Goal: Information Seeking & Learning: Find specific fact

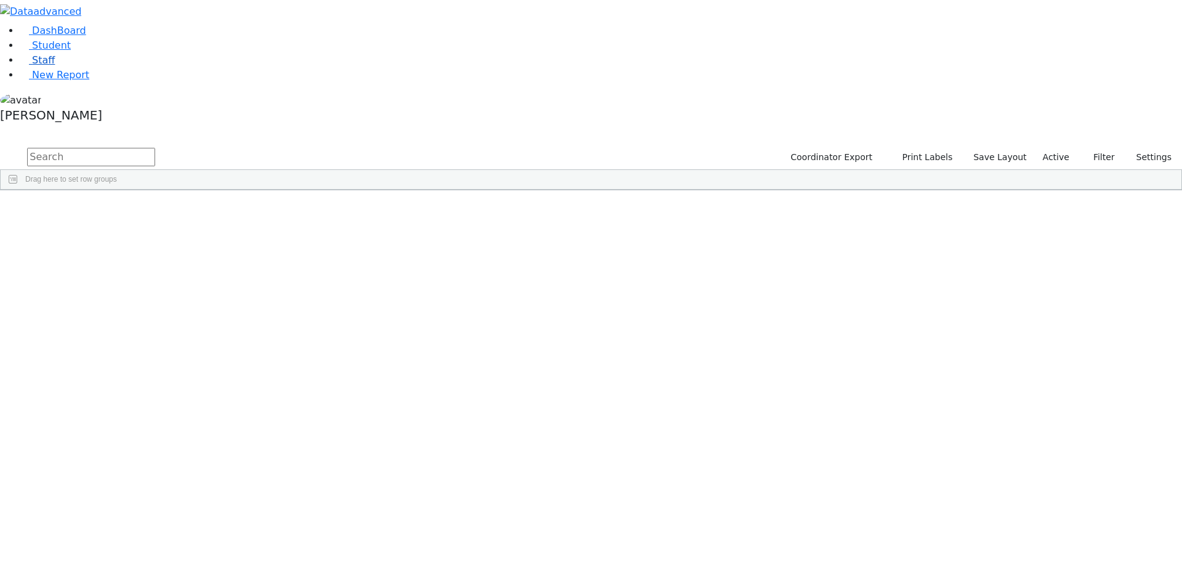
click at [42, 66] on span "Staff" at bounding box center [43, 60] width 23 height 12
click at [155, 148] on input "text" at bounding box center [91, 157] width 128 height 18
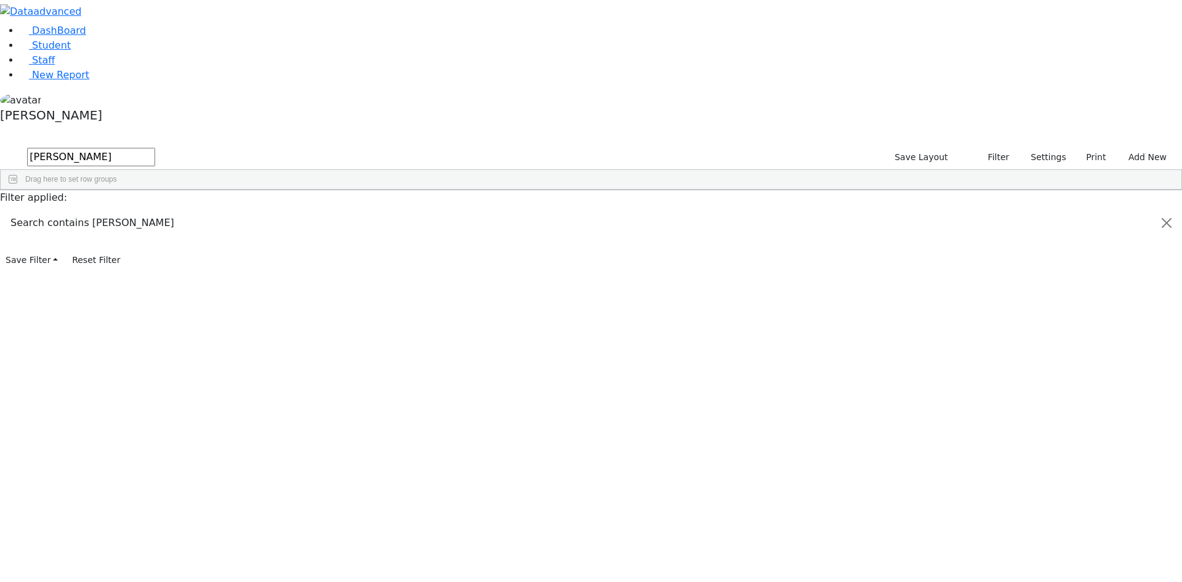
type input "[PERSON_NAME]"
click at [142, 365] on div "[PERSON_NAME]" at bounding box center [106, 373] width 73 height 17
click at [288, 210] on div "Teacher Aide Bilingual" at bounding box center [251, 218] width 73 height 17
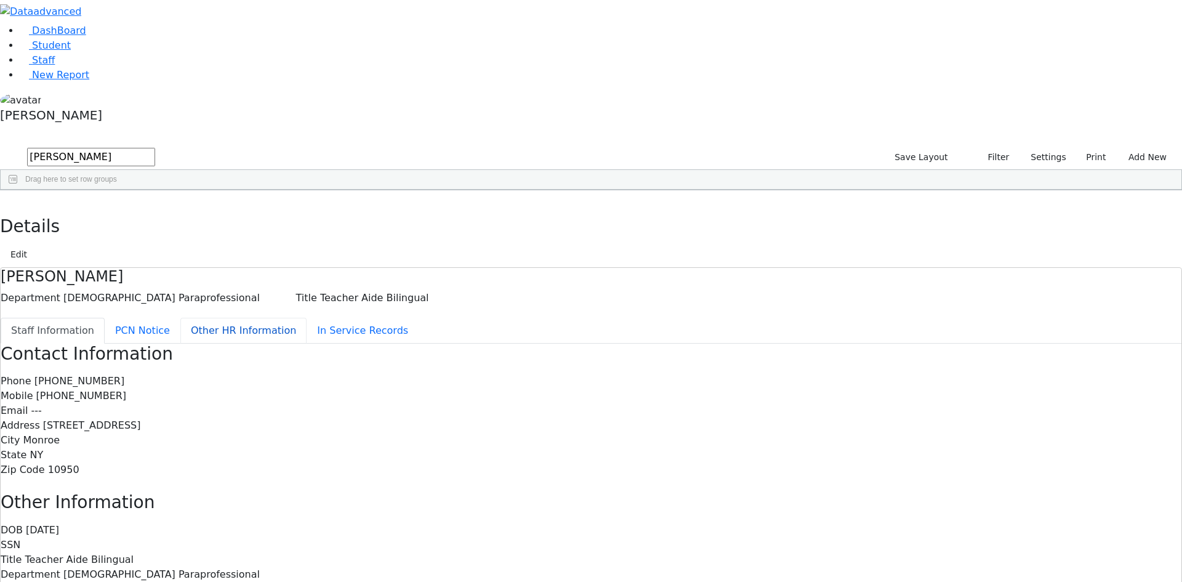
click at [307, 318] on button "Other HR Information" at bounding box center [243, 331] width 126 height 26
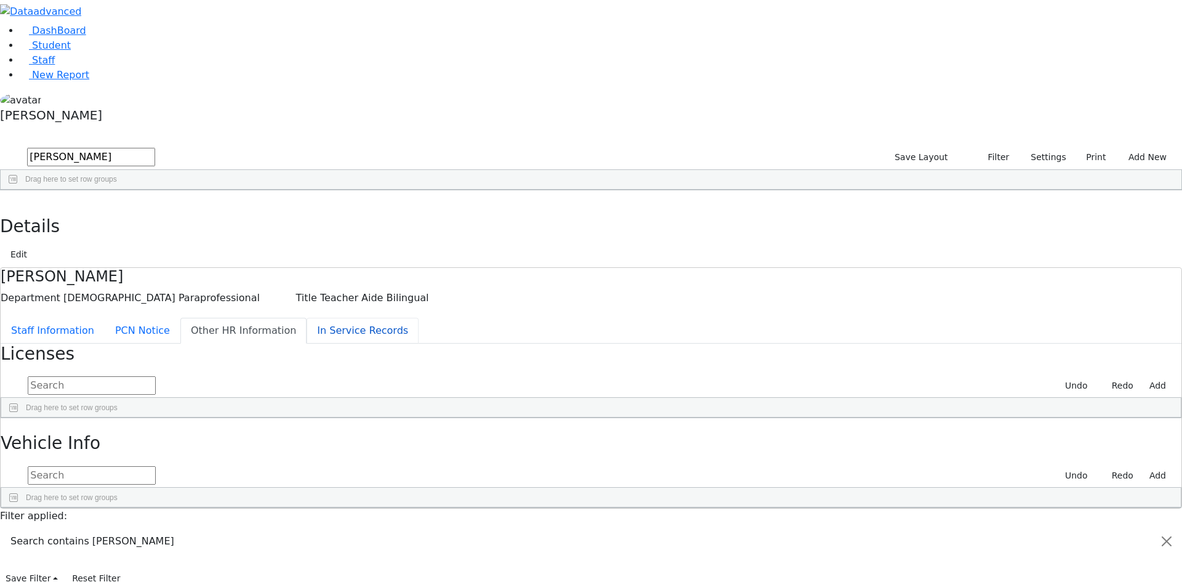
click at [307, 318] on button "In Service Records" at bounding box center [363, 331] width 112 height 26
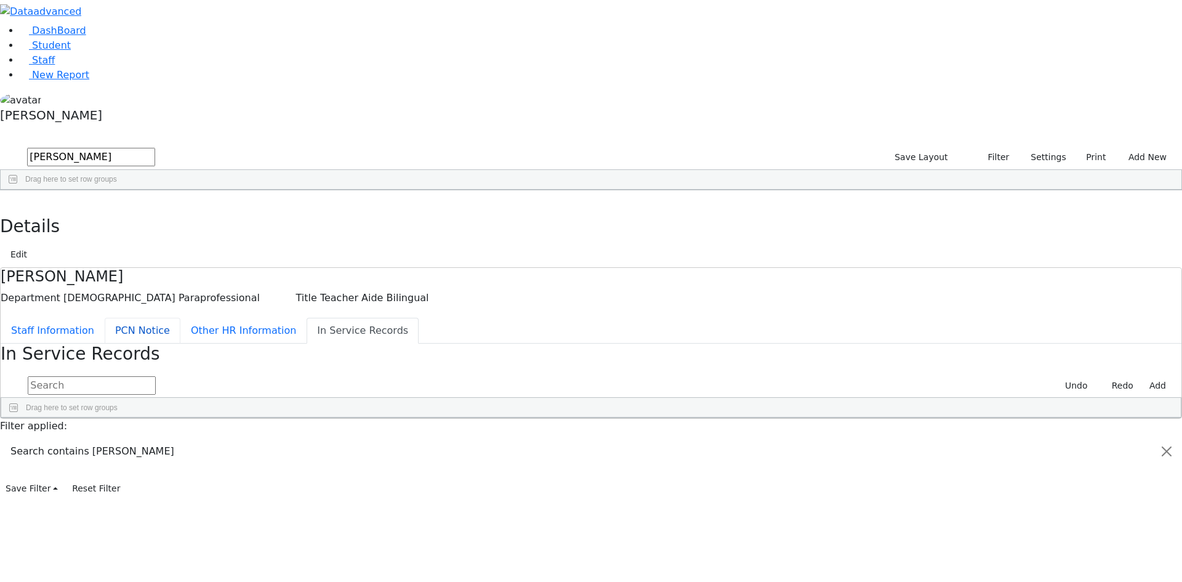
click at [180, 318] on button "PCN Notice" at bounding box center [143, 331] width 76 height 26
